Goal: Check status: Check status

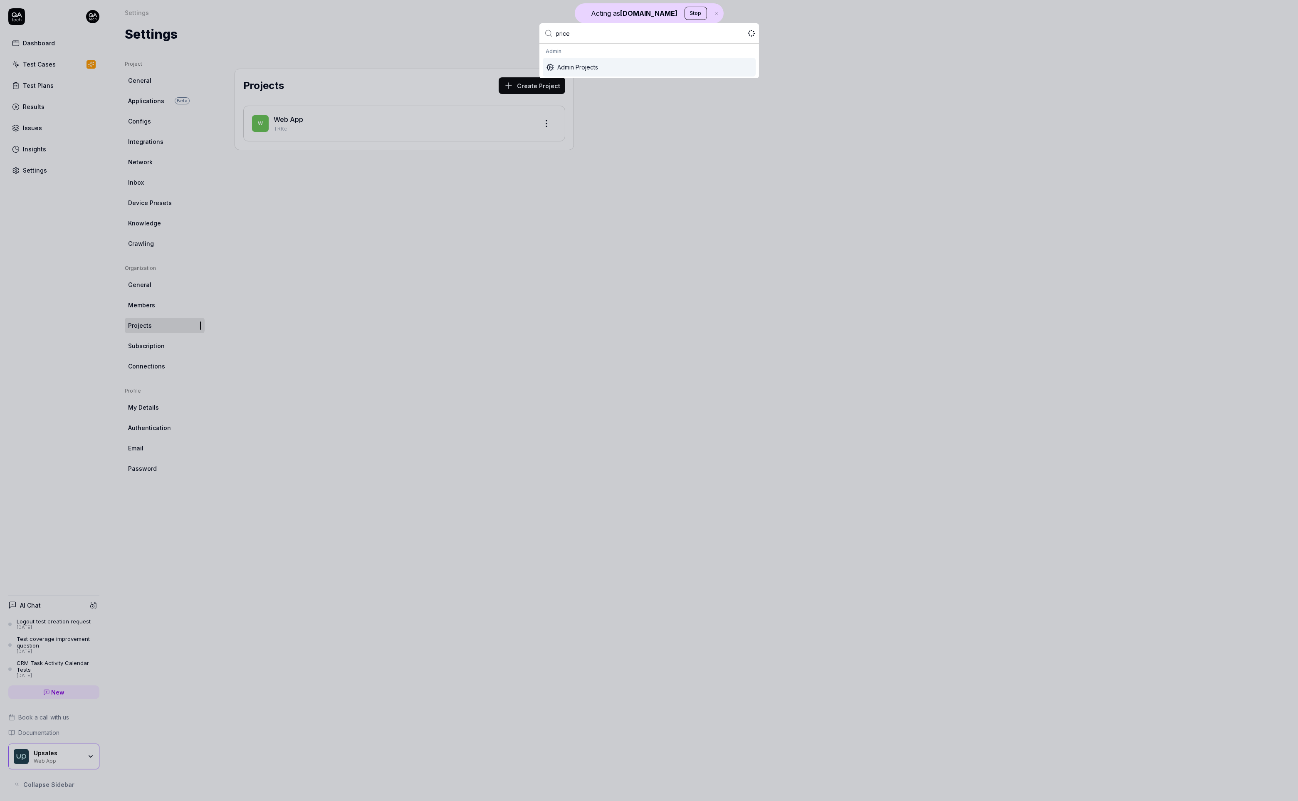
type input "pricer"
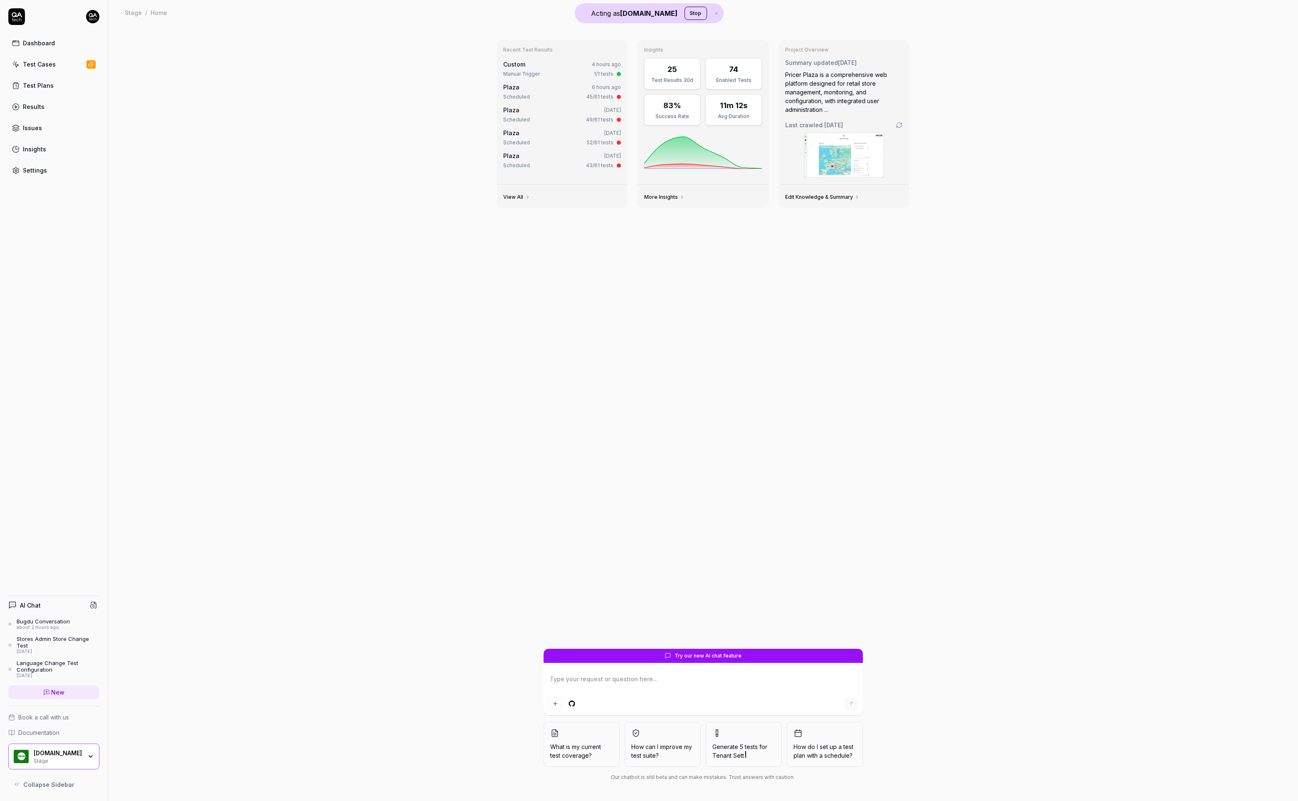
click at [53, 106] on link "Results" at bounding box center [53, 107] width 91 height 16
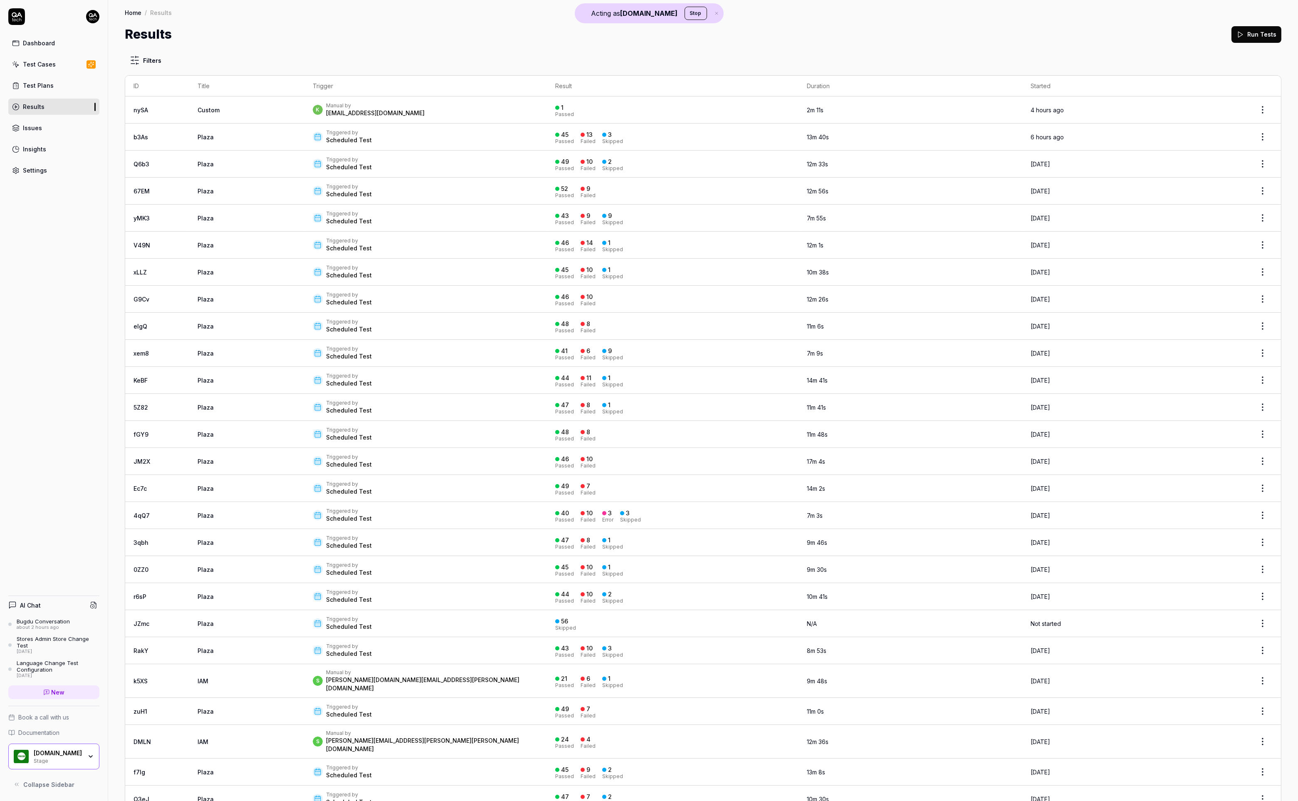
click at [422, 136] on div "Triggered by Scheduled Test" at bounding box center [426, 136] width 226 height 15
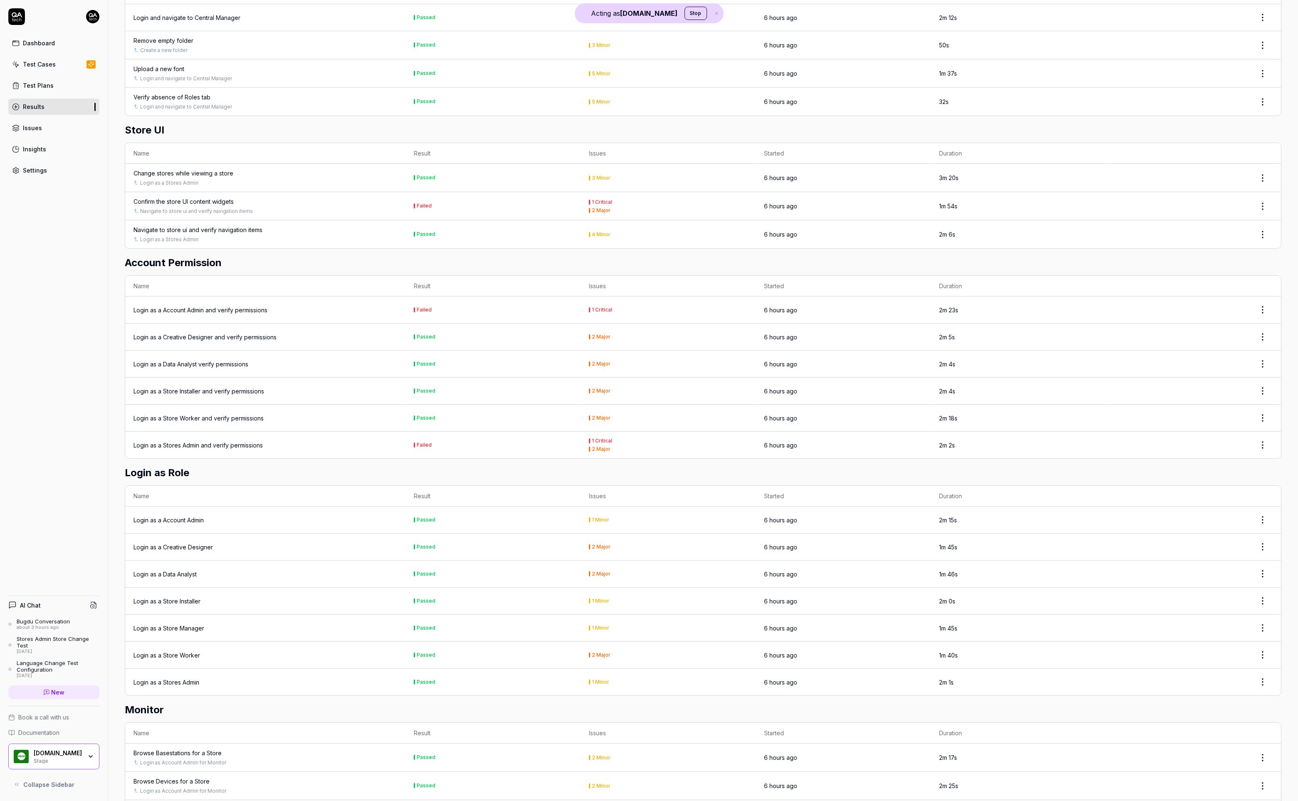
scroll to position [930, 0]
